Goal: Navigation & Orientation: Find specific page/section

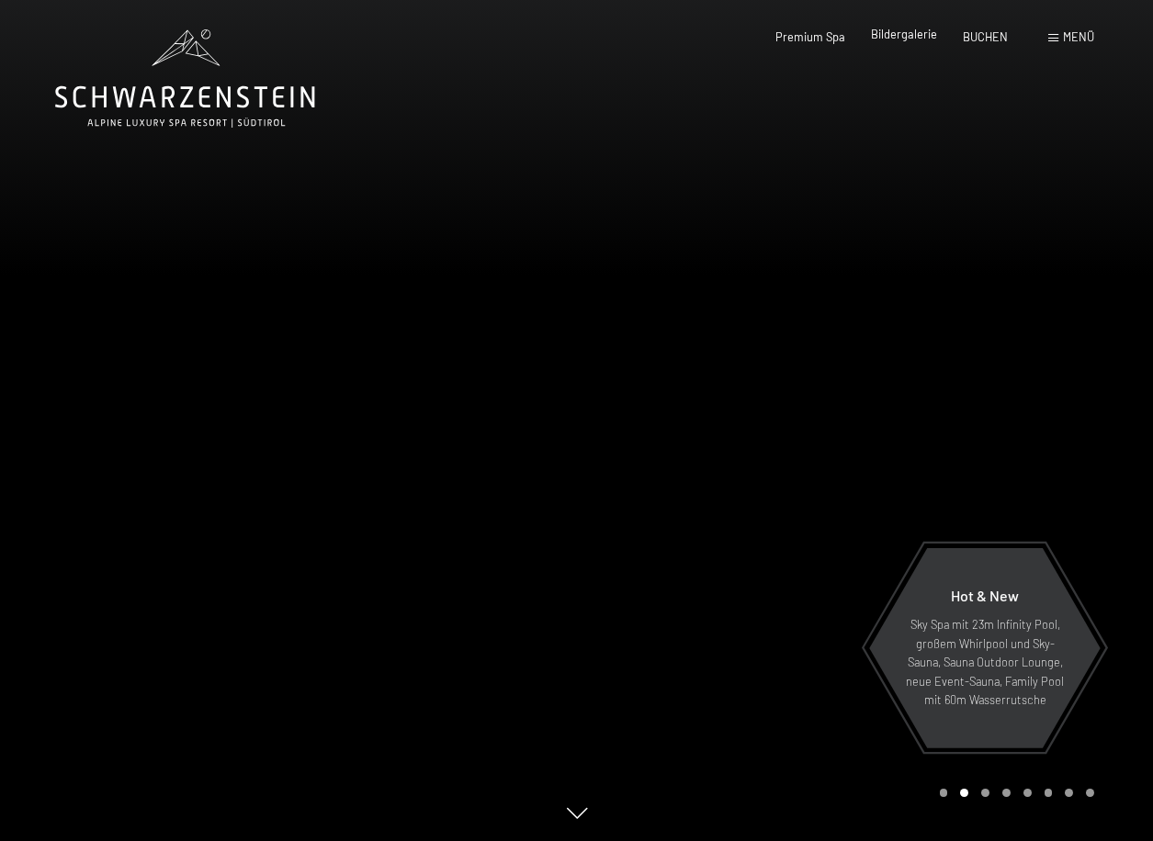
click at [891, 31] on span "Bildergalerie" at bounding box center [904, 34] width 66 height 15
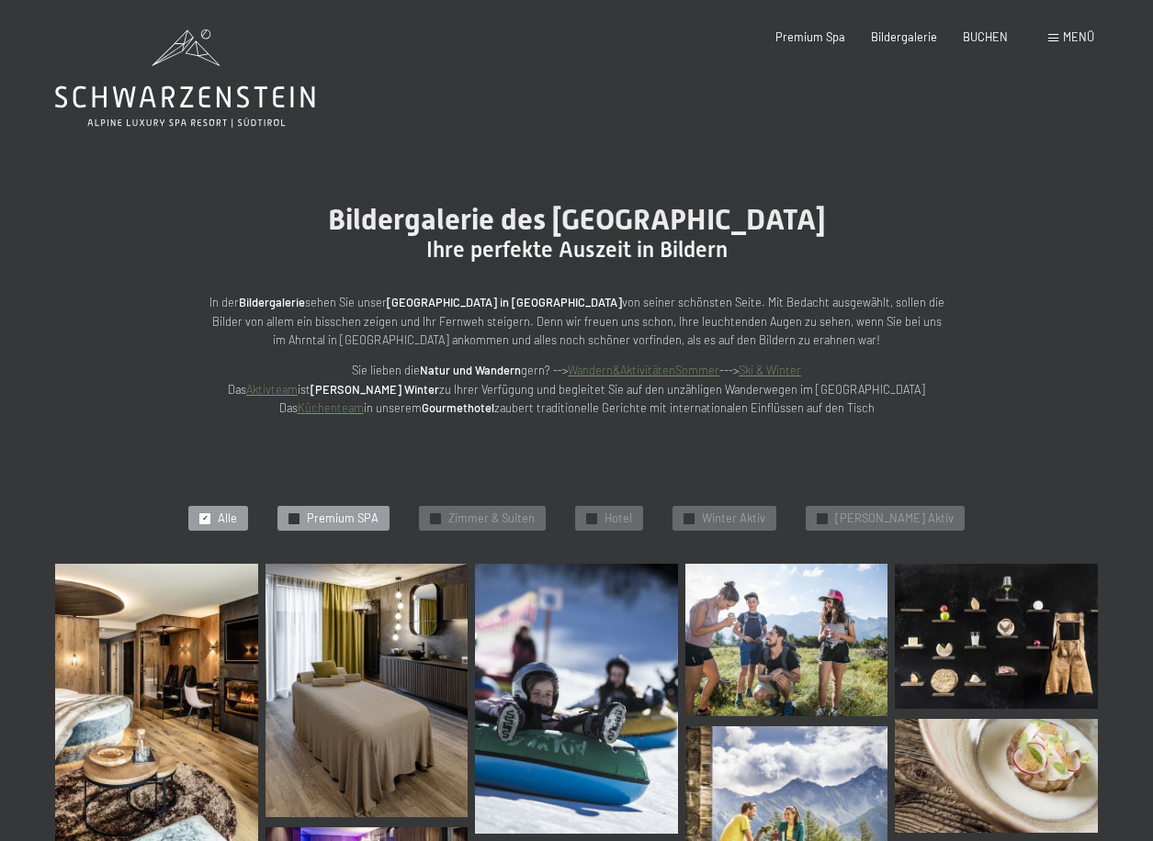
click at [299, 522] on div at bounding box center [293, 518] width 11 height 11
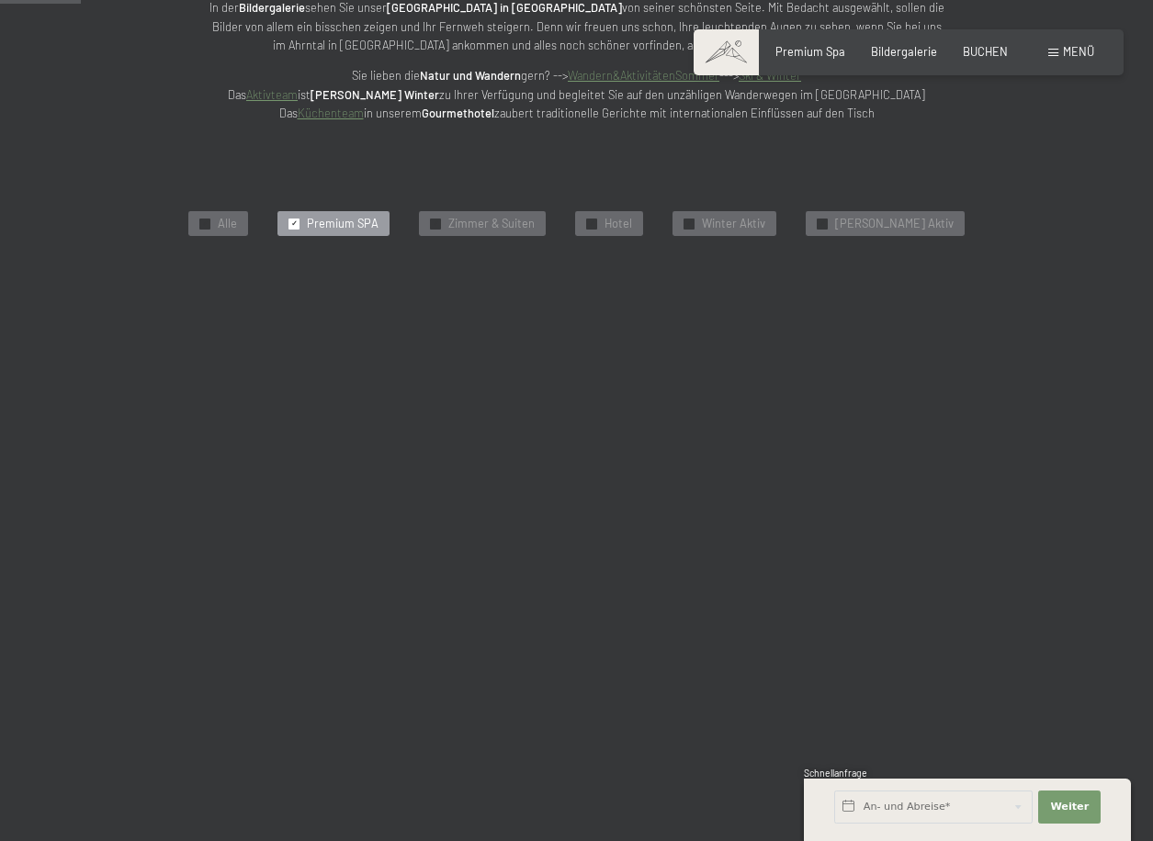
scroll to position [344, 0]
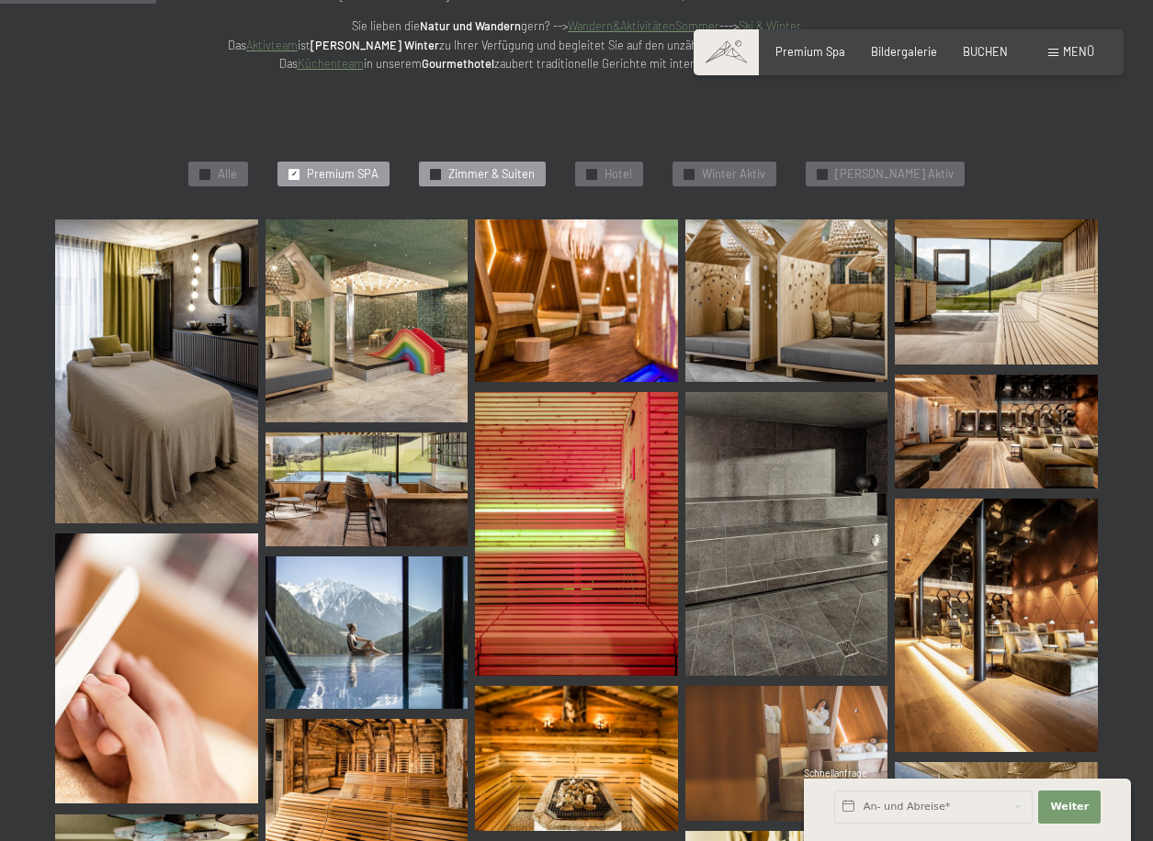
click at [520, 166] on span "Zimmer & Suiten" at bounding box center [491, 174] width 86 height 17
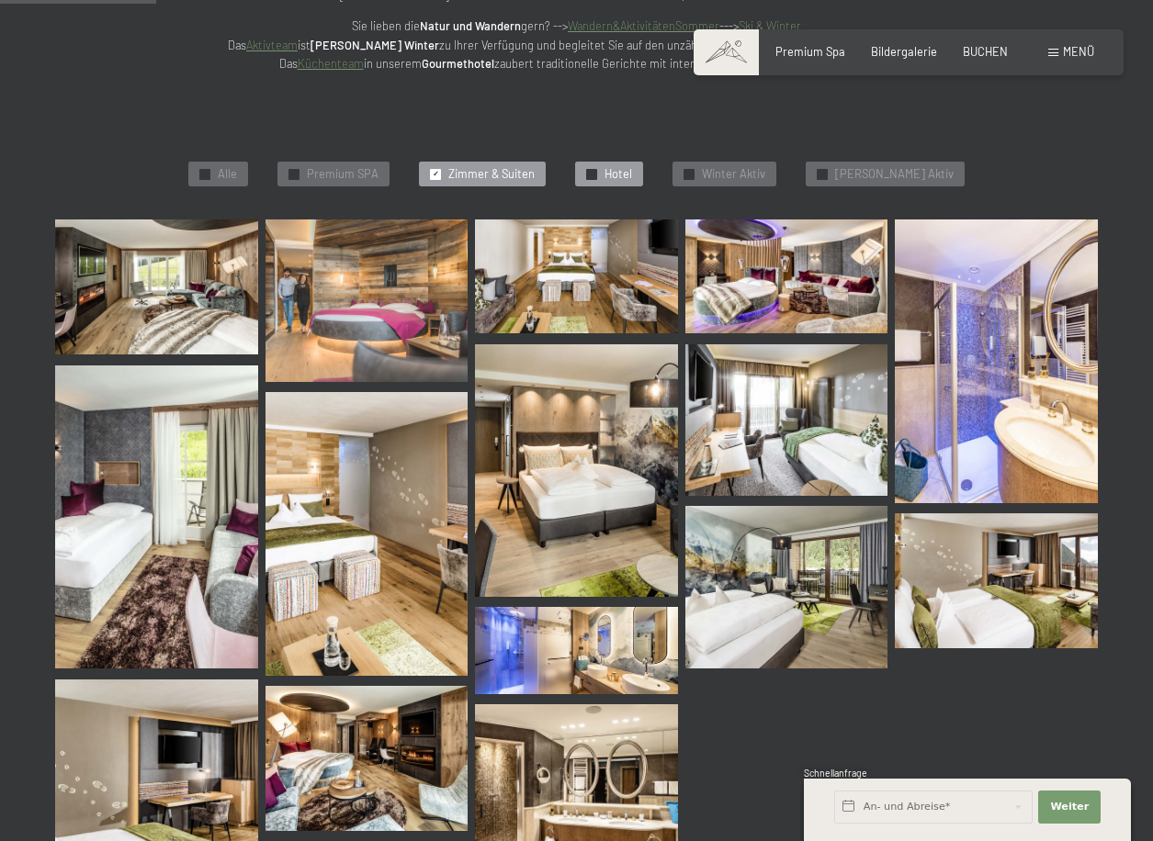
click at [632, 172] on span "Hotel" at bounding box center [618, 174] width 28 height 17
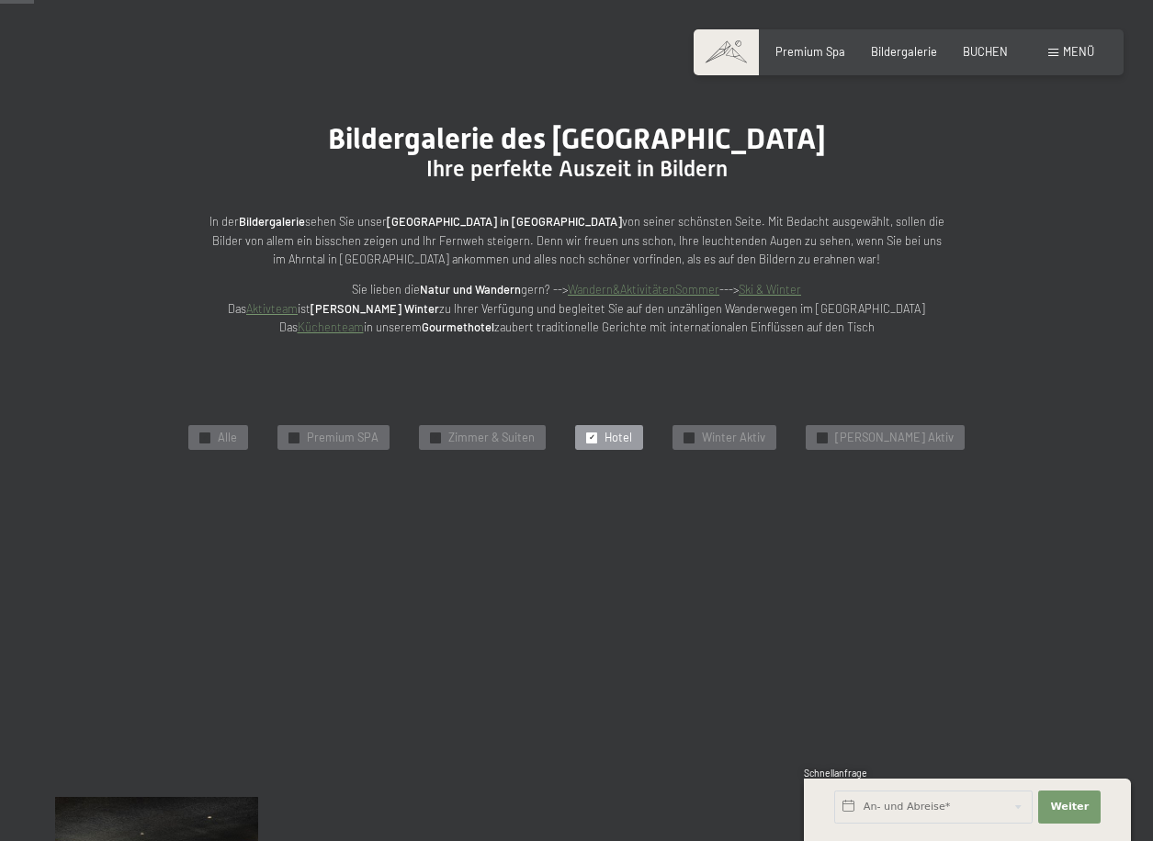
scroll to position [0, 0]
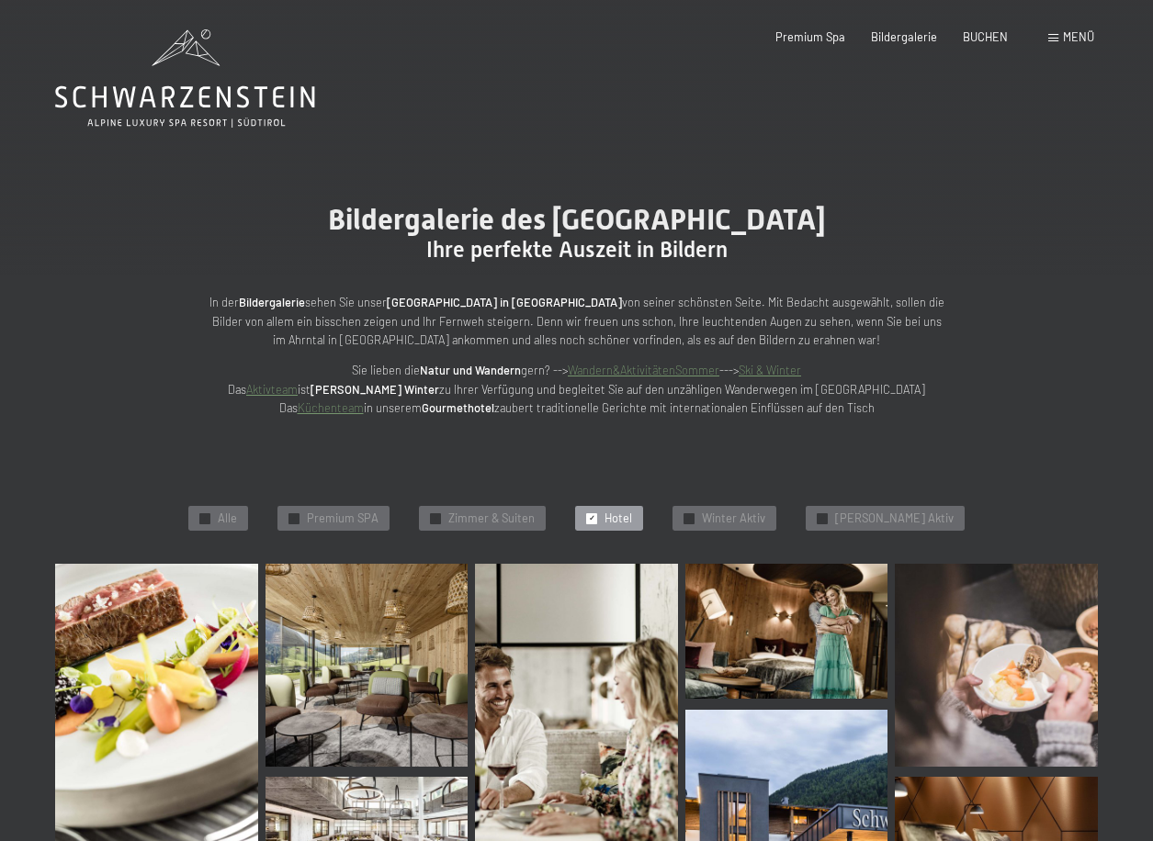
click at [237, 101] on icon at bounding box center [185, 78] width 260 height 98
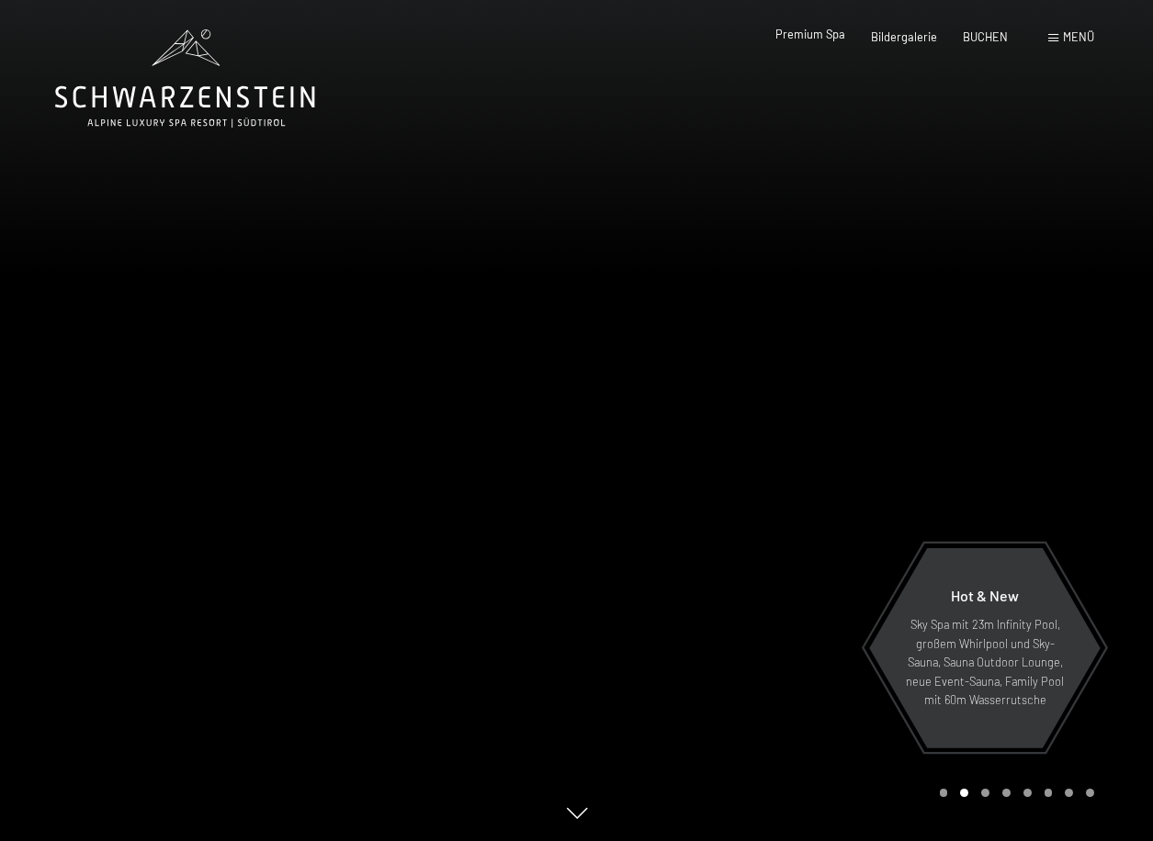
click at [822, 31] on span "Premium Spa" at bounding box center [810, 34] width 70 height 15
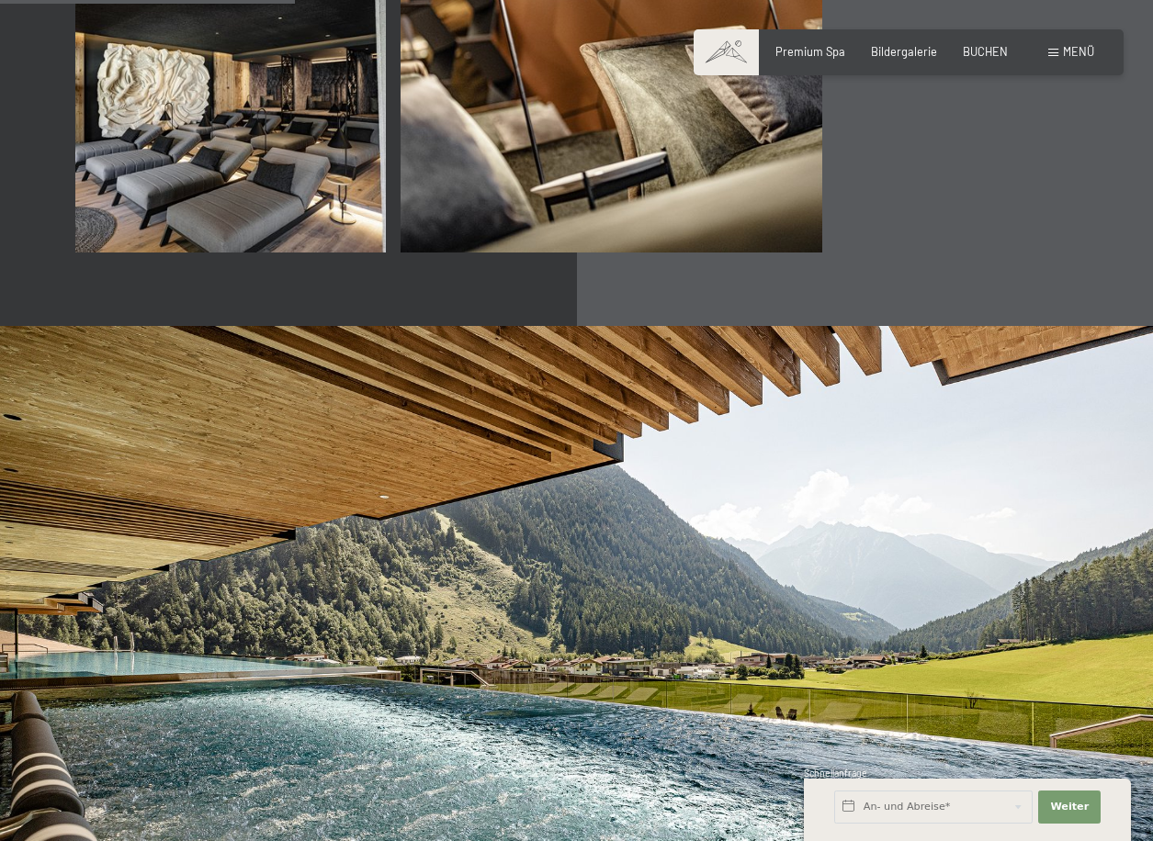
scroll to position [2755, 0]
